Goal: Task Accomplishment & Management: Manage account settings

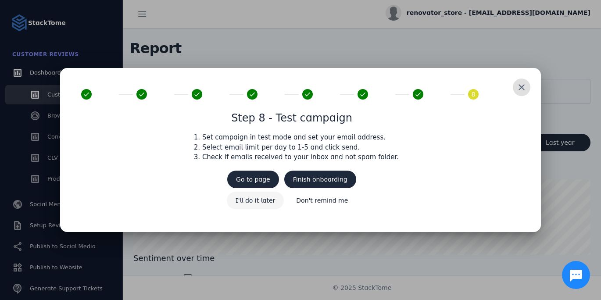
click at [265, 199] on span "I'll do it later" at bounding box center [256, 200] width 40 height 6
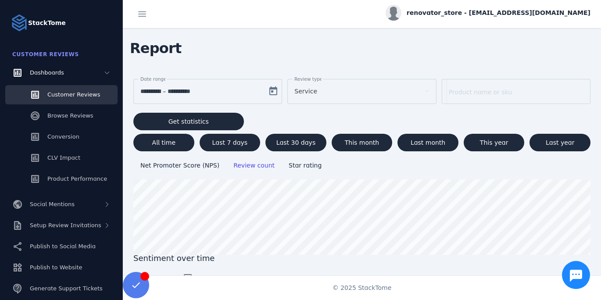
click at [460, 15] on span "renovator_store - [EMAIL_ADDRESS][DOMAIN_NAME]" at bounding box center [499, 12] width 184 height 9
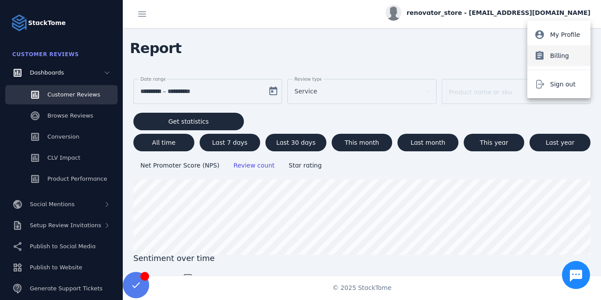
click at [547, 58] on button "assignment Billing" at bounding box center [558, 55] width 63 height 21
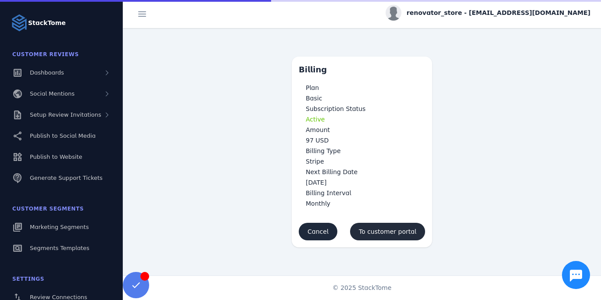
click at [388, 235] on span at bounding box center [387, 231] width 75 height 21
